Goal: Transaction & Acquisition: Purchase product/service

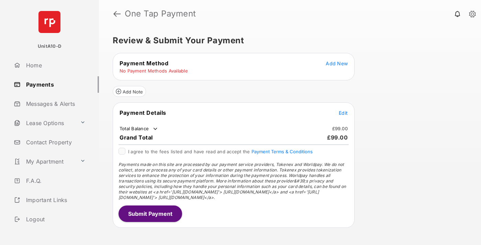
click at [337, 63] on span "Add New" at bounding box center [337, 64] width 22 height 6
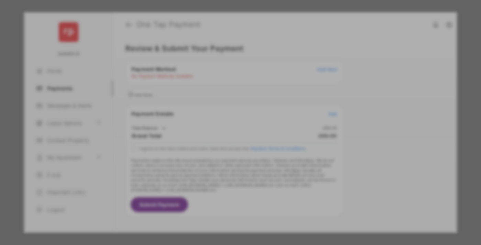
click at [239, 119] on div "BACS Direct Debit" at bounding box center [241, 125] width 154 height 13
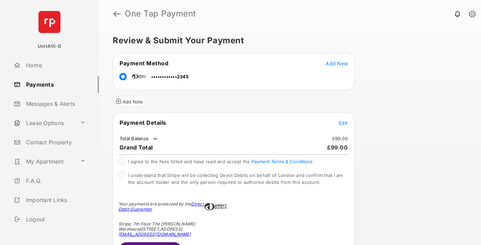
click at [344, 123] on span "Edit" at bounding box center [343, 123] width 9 height 6
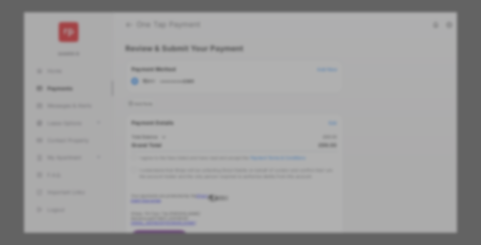
click at [228, 138] on div "Other Amount" at bounding box center [227, 138] width 111 height 12
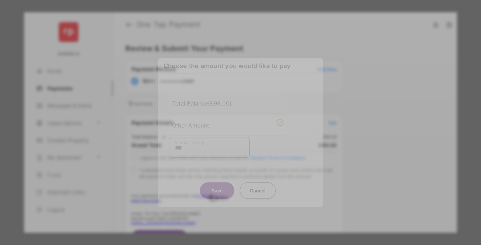
type input "***"
click at [217, 191] on button "Save" at bounding box center [217, 190] width 34 height 17
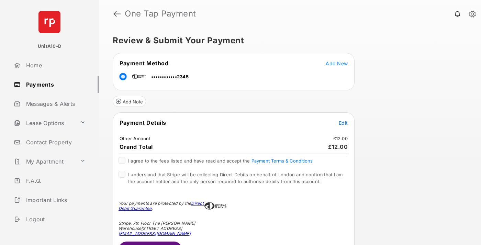
click at [344, 123] on span "Edit" at bounding box center [343, 123] width 9 height 6
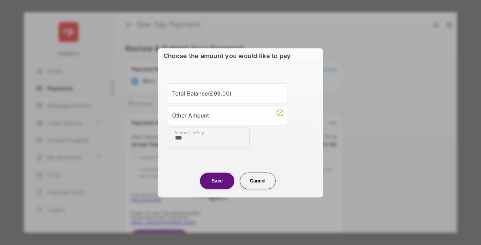
click at [217, 181] on button "Save" at bounding box center [217, 181] width 34 height 17
